Goal: Communication & Community: Answer question/provide support

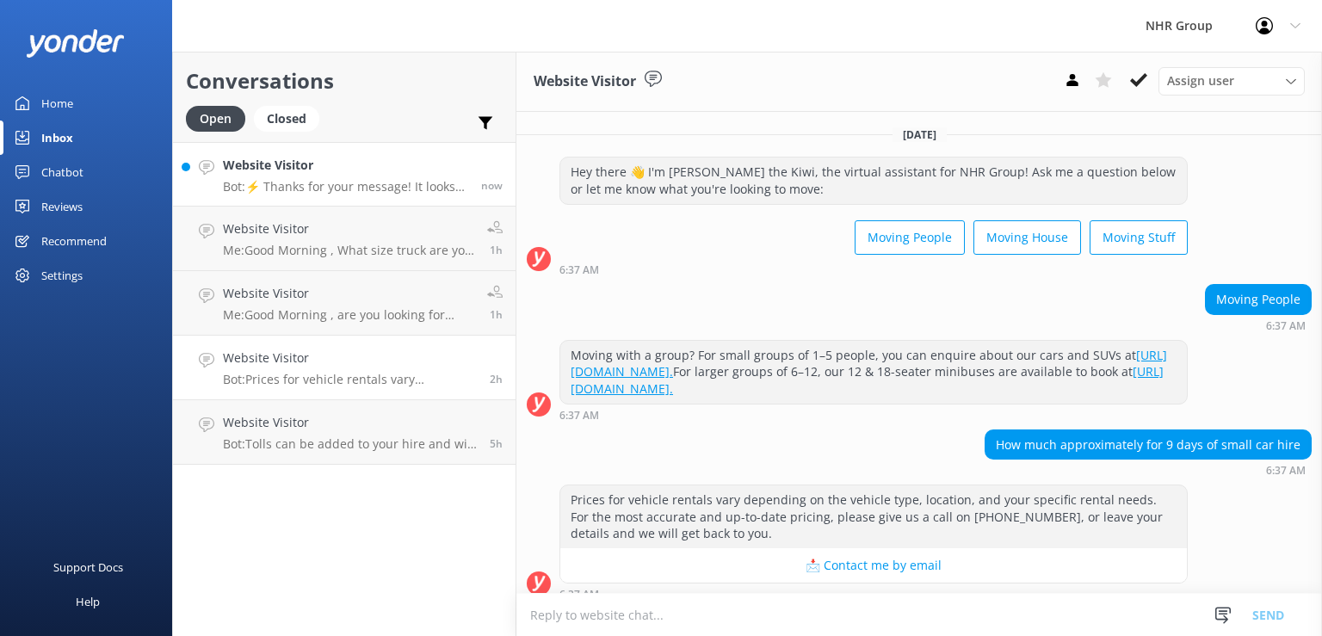
scroll to position [12, 0]
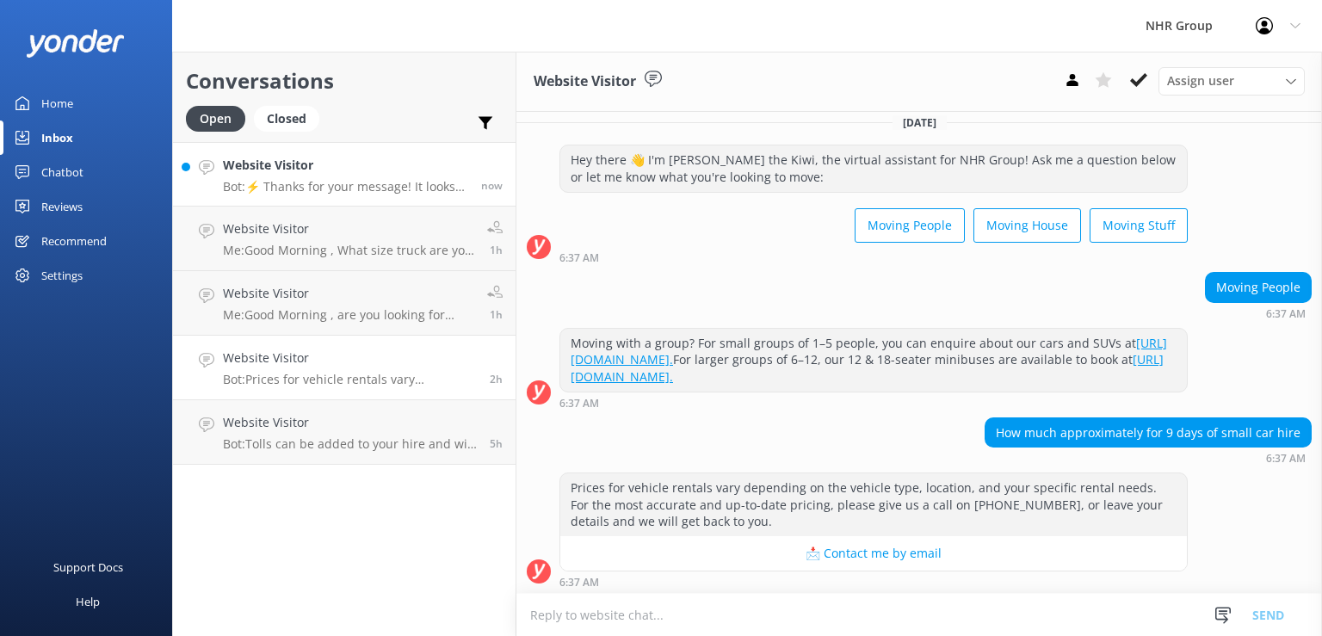
click at [336, 174] on h4 "Website Visitor" at bounding box center [345, 165] width 245 height 19
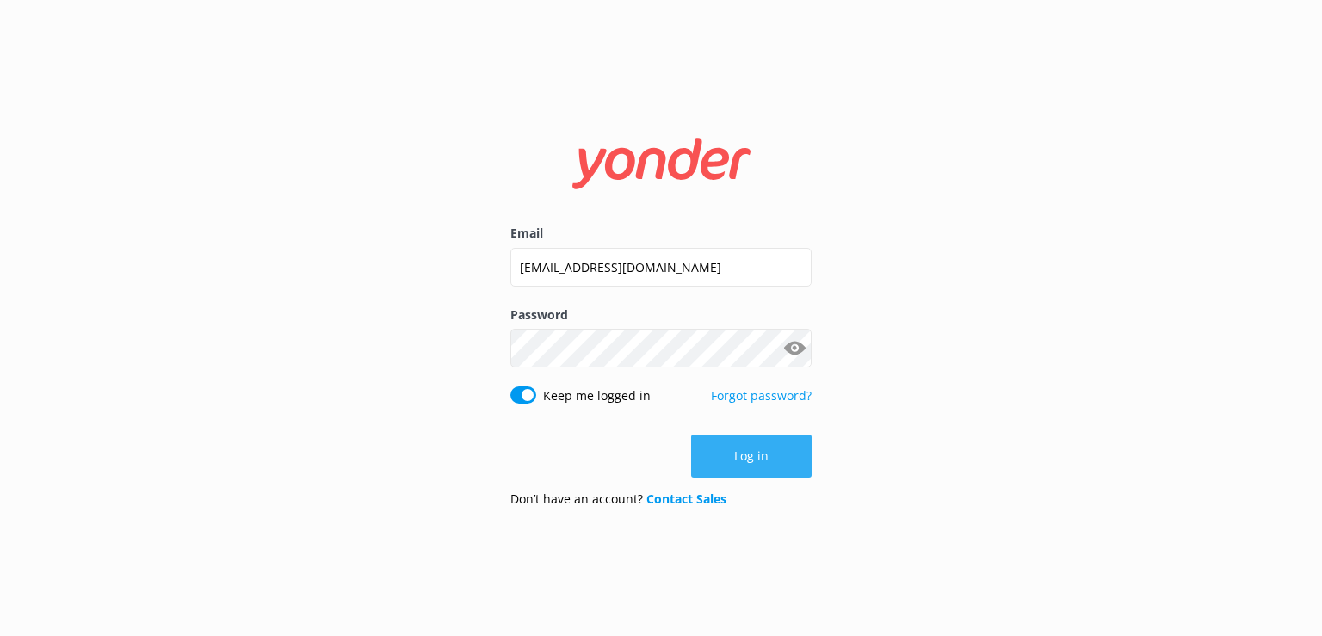
click at [779, 471] on button "Log in" at bounding box center [751, 456] width 121 height 43
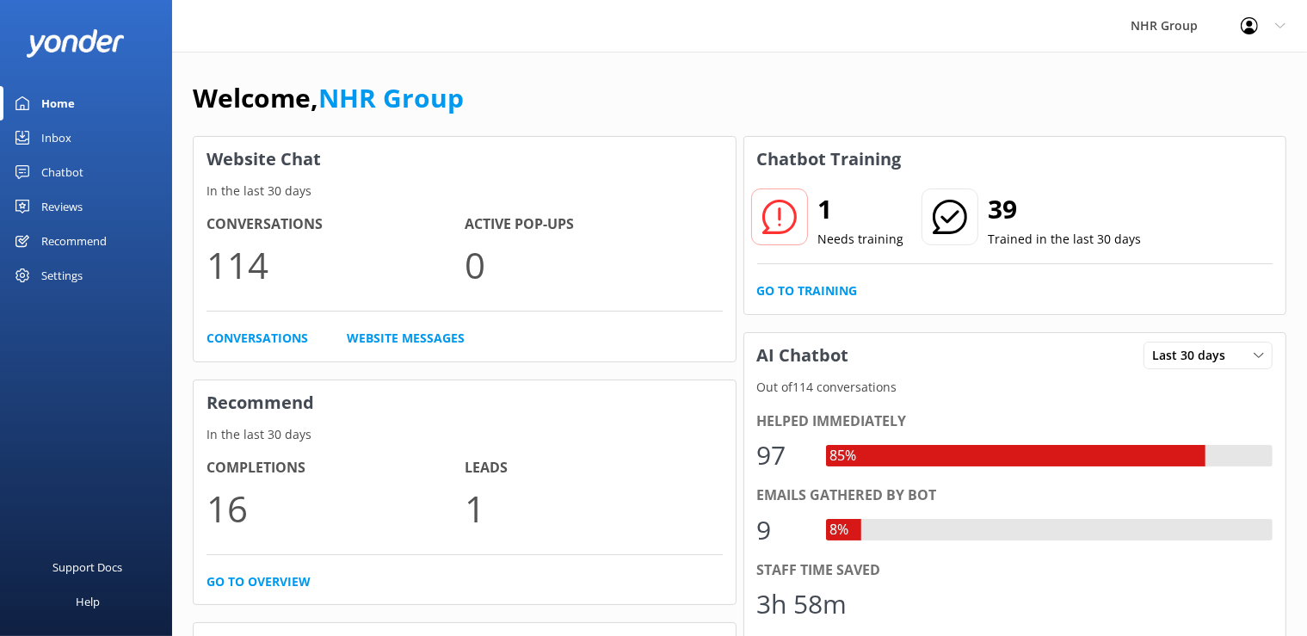
click at [64, 137] on div "Inbox" at bounding box center [56, 138] width 30 height 34
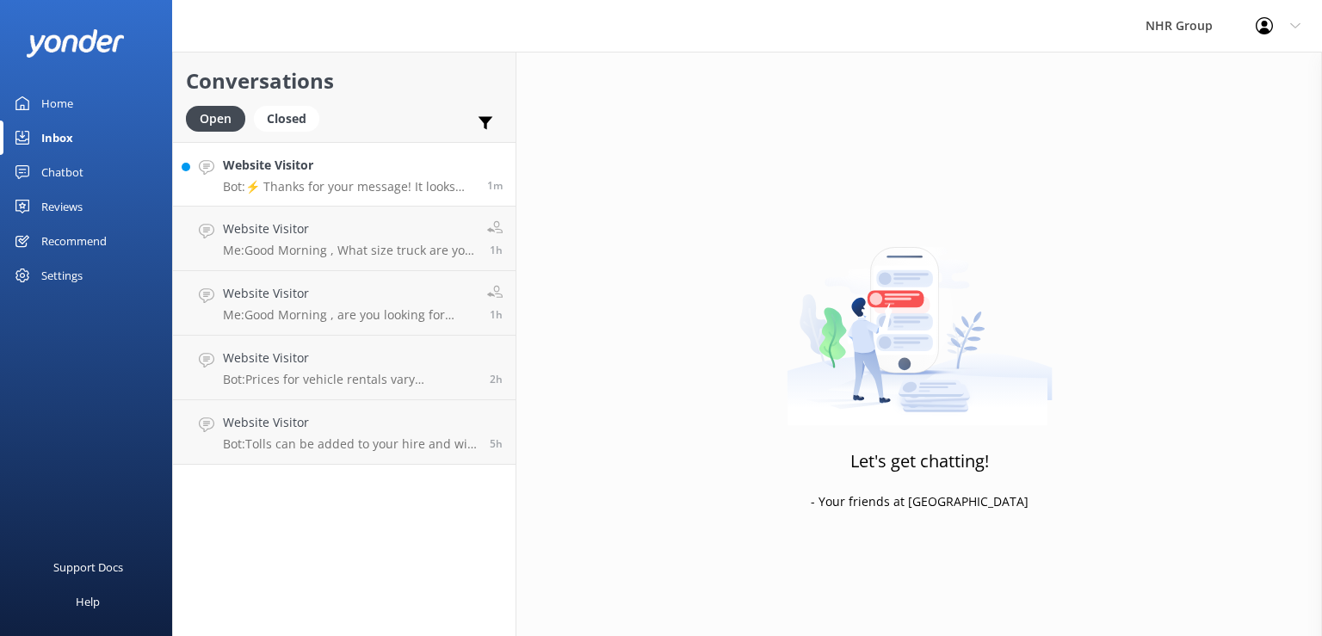
click at [366, 177] on div "Website Visitor Bot: ⚡ Thanks for your message! It looks like this one might be…" at bounding box center [348, 174] width 251 height 37
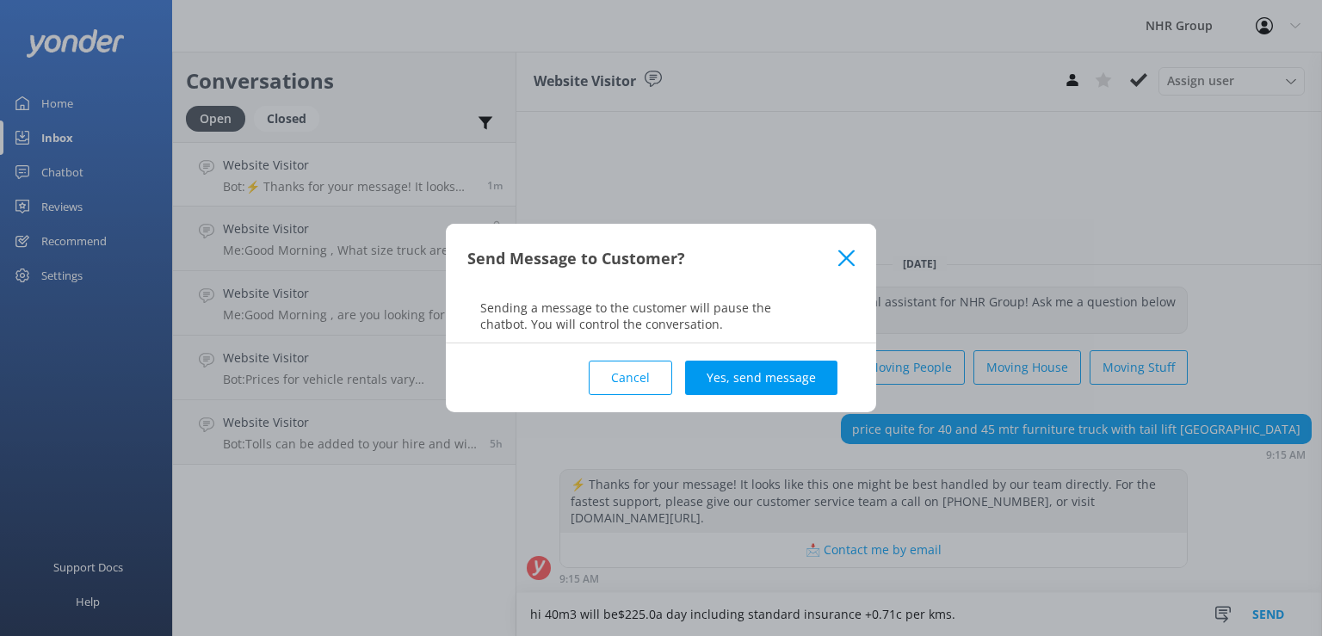
click at [641, 377] on button "Cancel" at bounding box center [630, 378] width 83 height 34
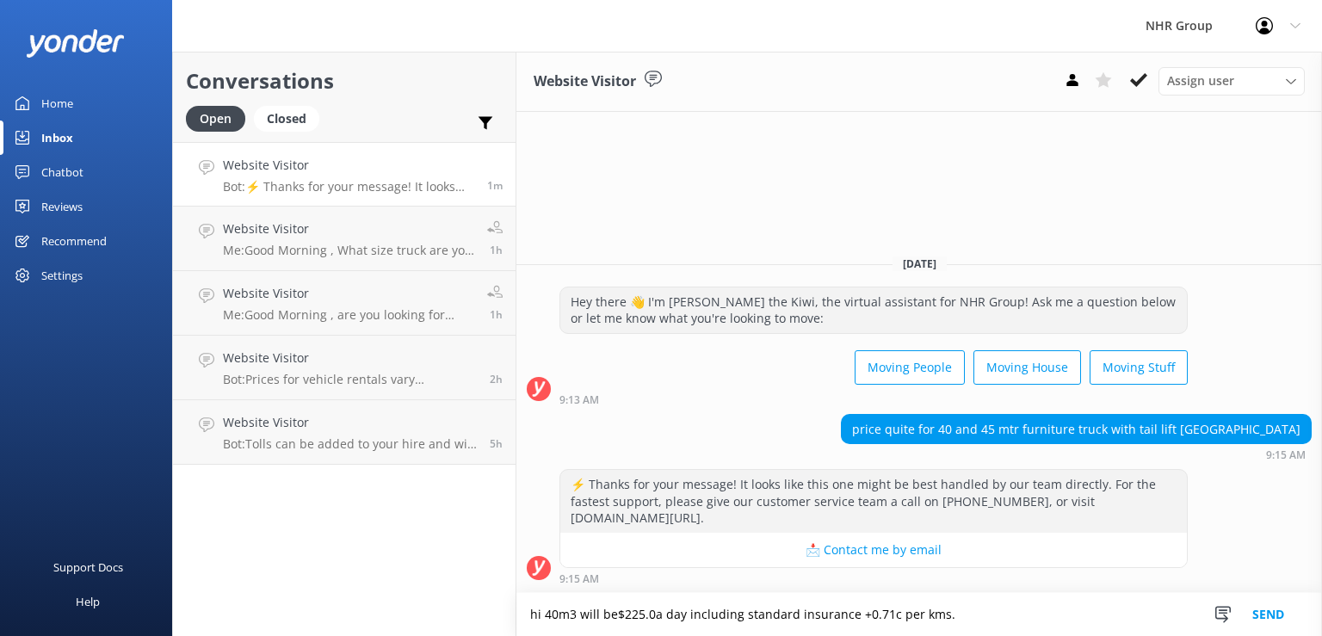
click at [962, 618] on textarea "hi 40m3 will be$225.0a day including standard insurance +0.71c per kms." at bounding box center [919, 614] width 806 height 43
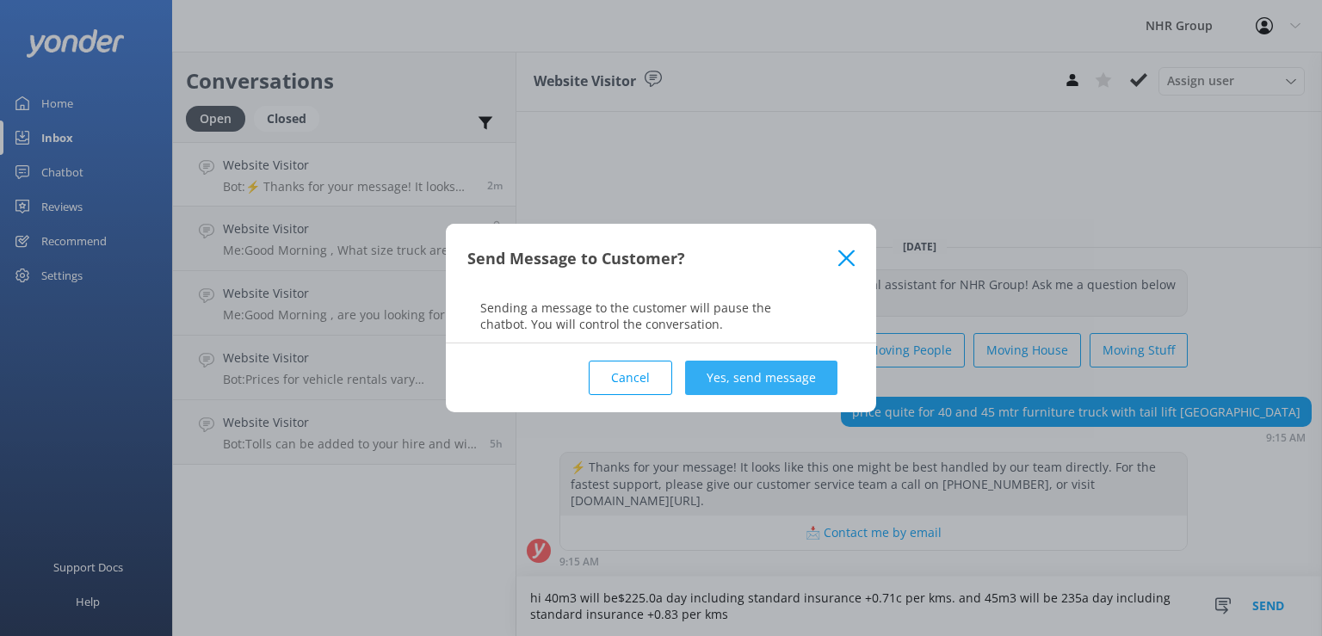
type textarea "hi 40m3 will be$225.0a day including standard insurance +0.71c per kms. and 45m…"
click at [732, 373] on button "Yes, send message" at bounding box center [761, 378] width 152 height 34
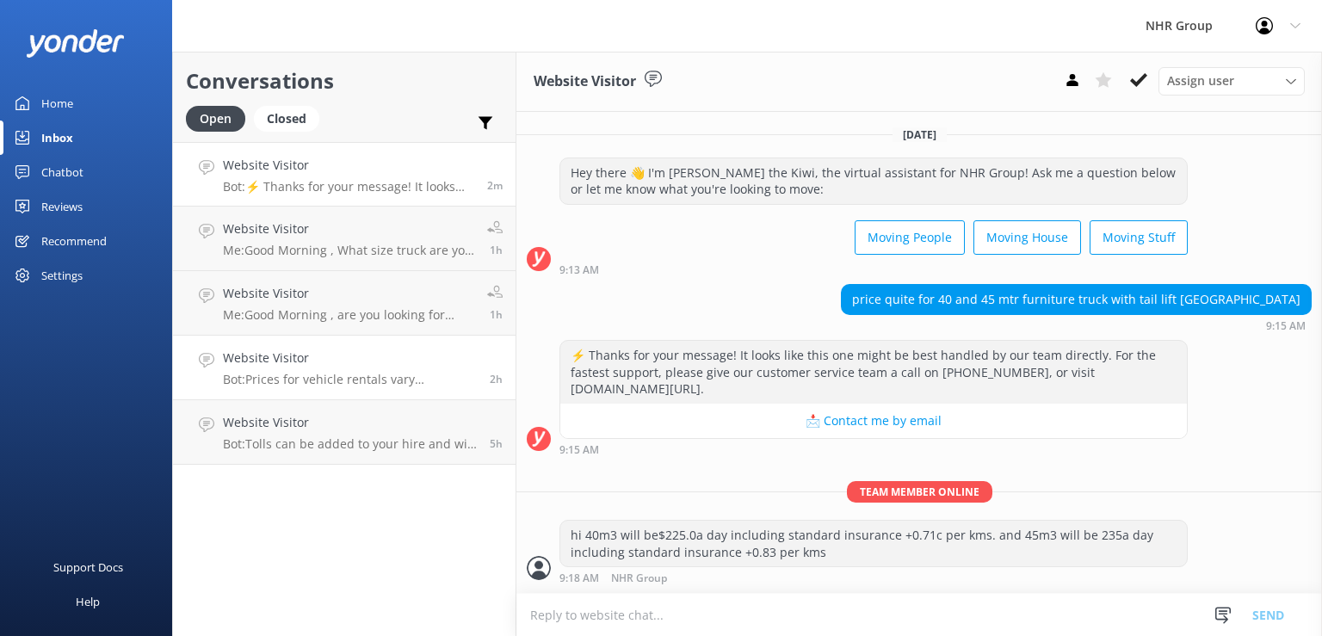
click at [347, 354] on h4 "Website Visitor" at bounding box center [350, 358] width 254 height 19
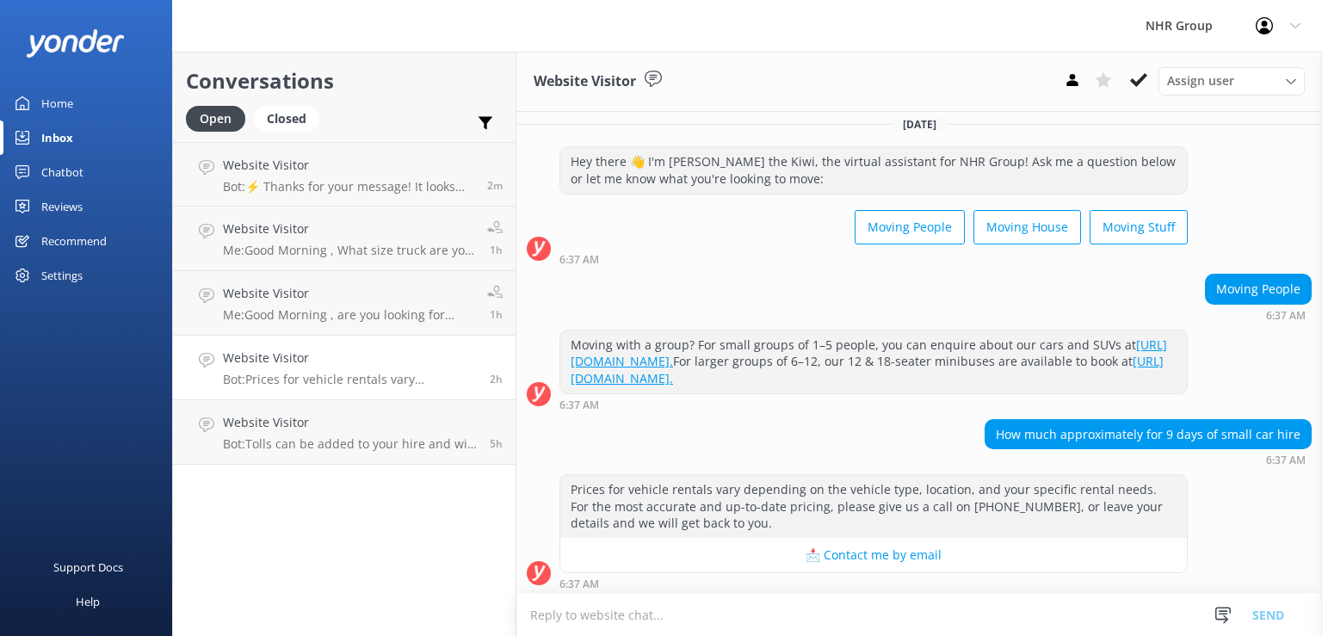
scroll to position [12, 0]
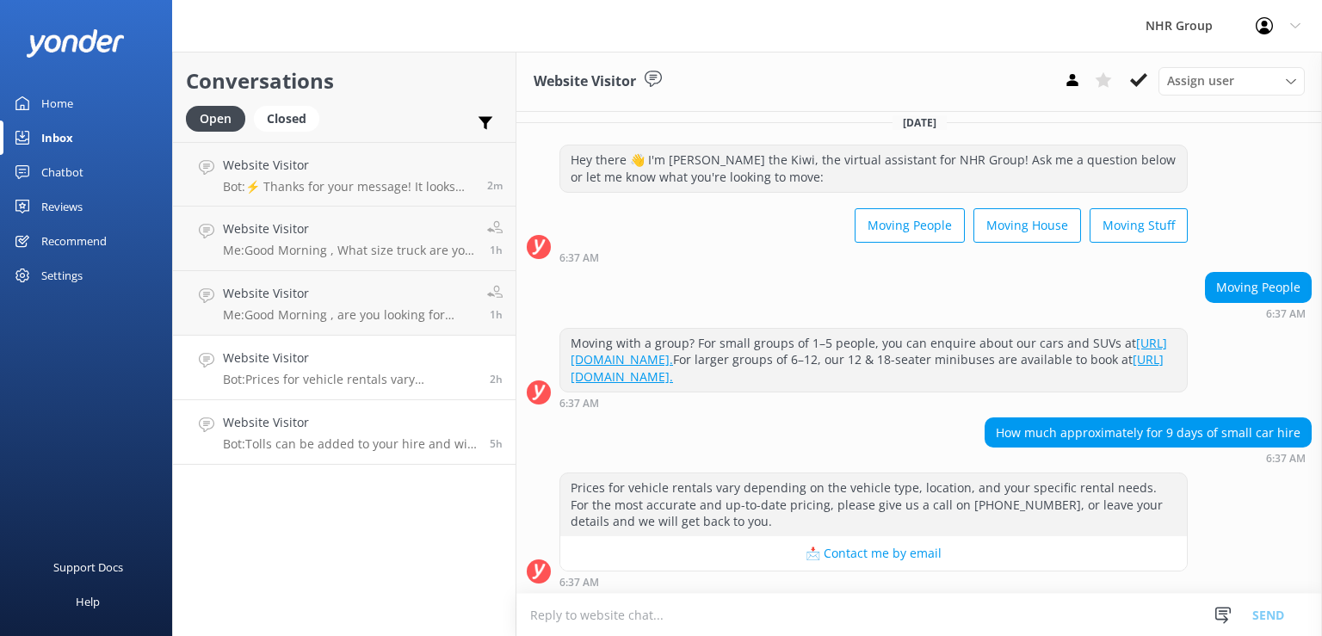
click at [367, 422] on h4 "Website Visitor" at bounding box center [350, 422] width 254 height 19
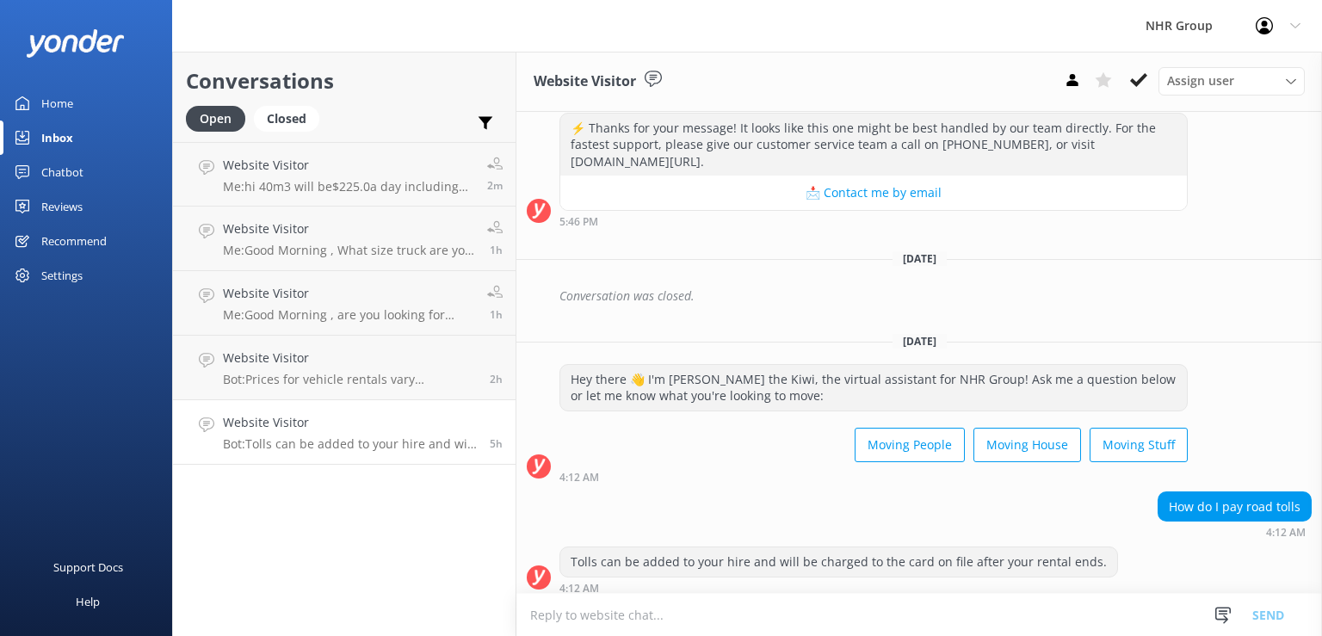
scroll to position [747, 0]
click at [378, 378] on p "Bot: Prices for vehicle rentals vary depending on the vehicle type, location, a…" at bounding box center [350, 379] width 254 height 15
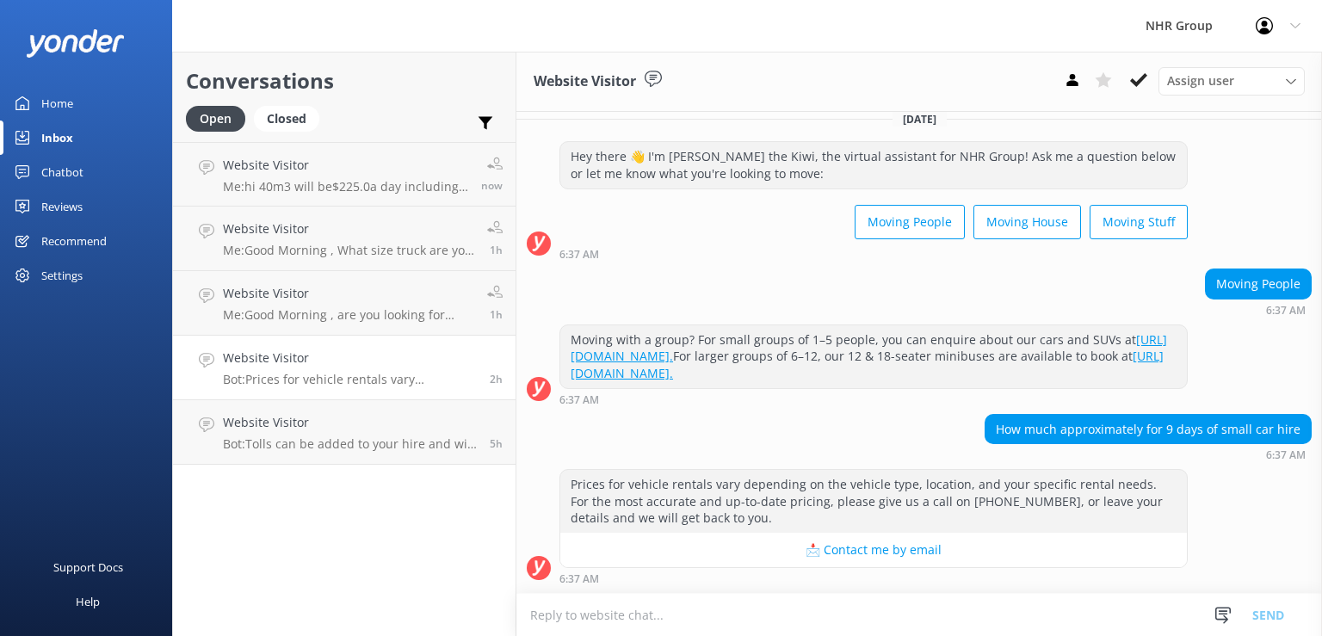
scroll to position [12, 0]
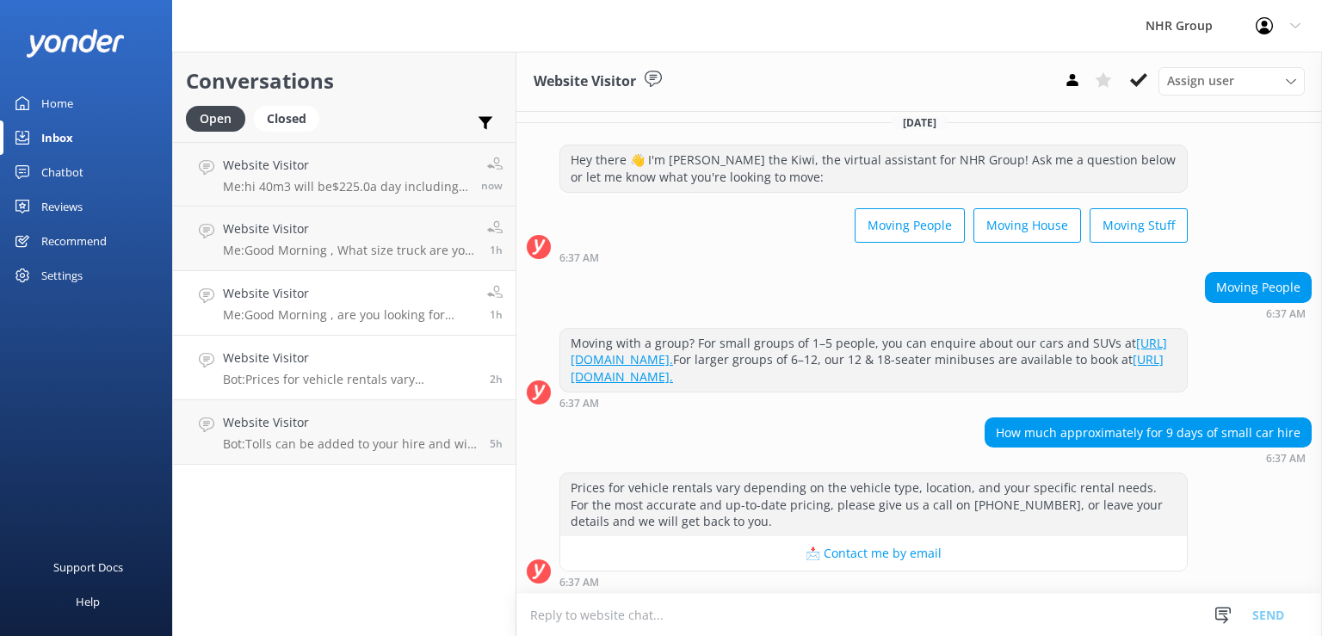
click at [377, 303] on h4 "Website Visitor" at bounding box center [348, 293] width 251 height 19
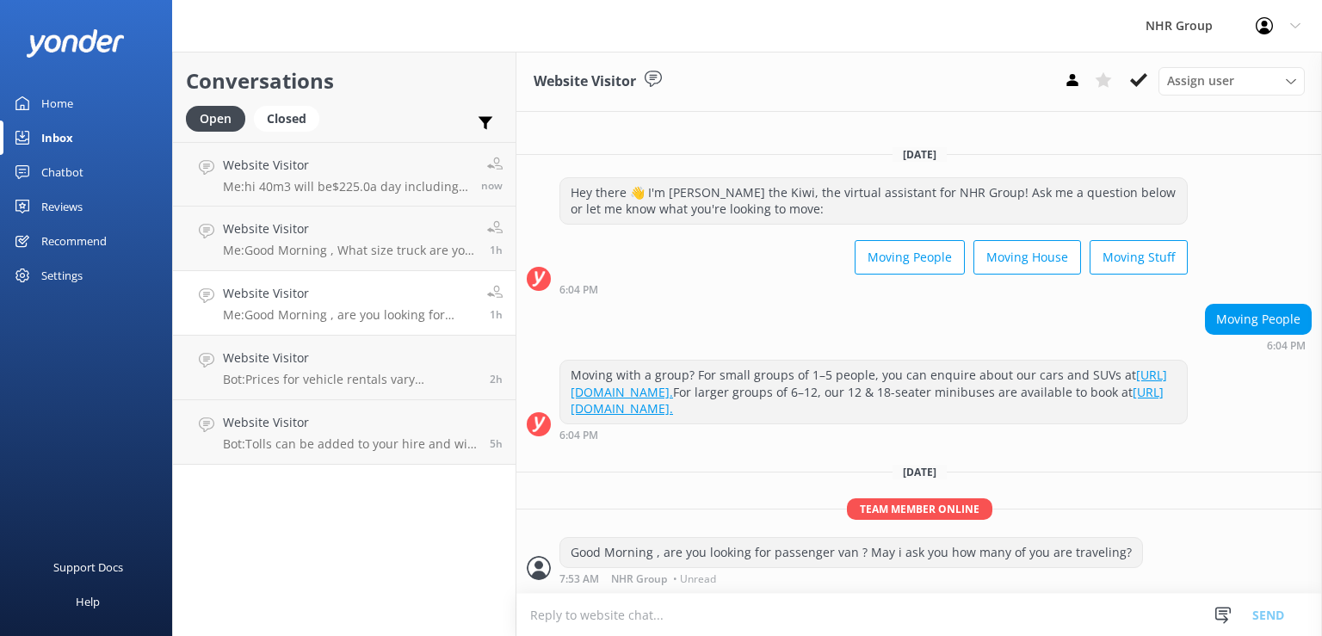
click at [380, 294] on h4 "Website Visitor" at bounding box center [348, 293] width 251 height 19
click at [387, 317] on p "Me: Good Morning , are you looking for passenger van ? May i ask you how many o…" at bounding box center [348, 314] width 251 height 15
click at [393, 250] on p "Me: Good Morning , What size truck are you looking for ?" at bounding box center [348, 250] width 251 height 15
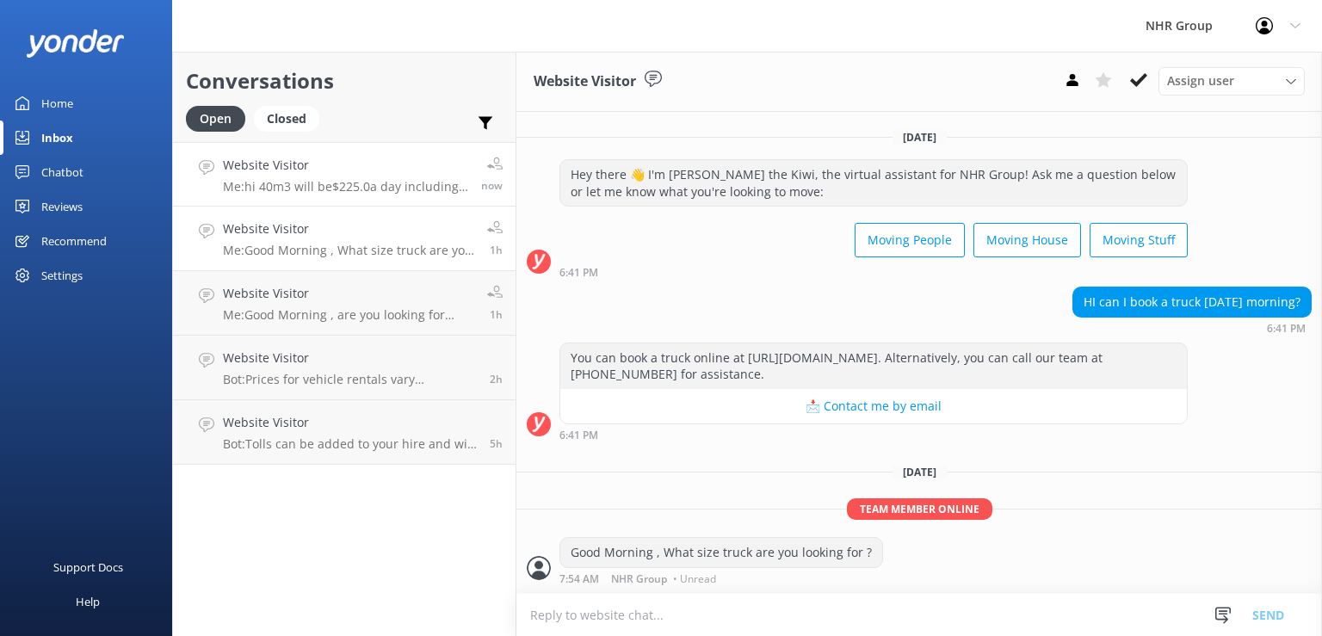
click at [362, 181] on p "Me: hi 40m3 will be$225.0a day including standard insurance +0.71c per kms. and…" at bounding box center [345, 186] width 245 height 15
